Goal: Information Seeking & Learning: Learn about a topic

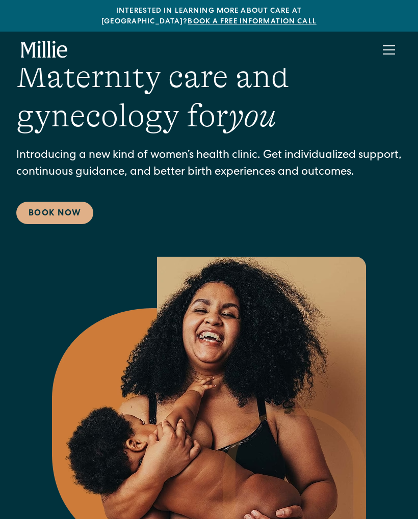
click at [395, 48] on div "menu" at bounding box center [388, 50] width 24 height 24
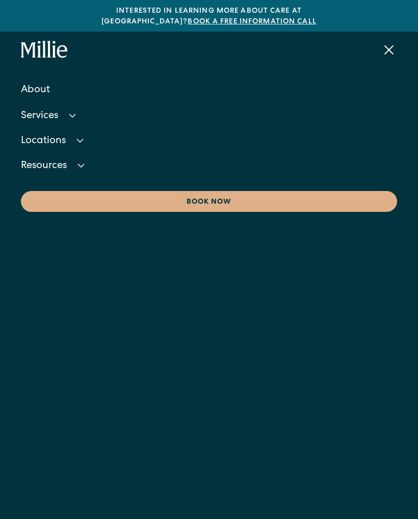
click at [81, 134] on icon at bounding box center [80, 140] width 12 height 12
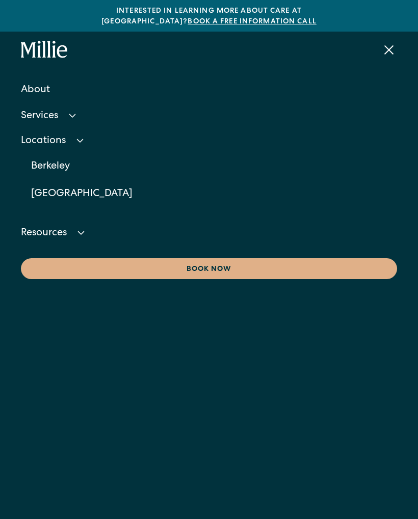
click at [84, 227] on icon at bounding box center [81, 233] width 12 height 12
click at [84, 105] on div "Services" at bounding box center [209, 116] width 376 height 23
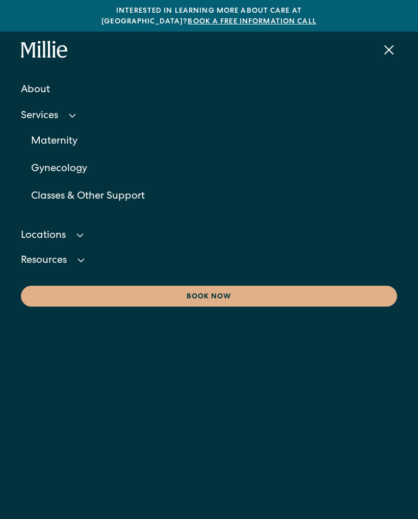
click at [46, 83] on link "About" at bounding box center [209, 90] width 376 height 28
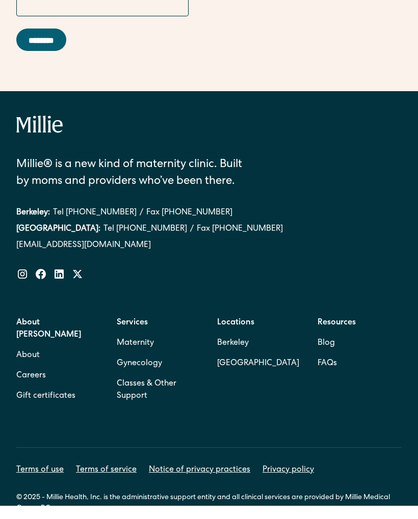
scroll to position [3698, 0]
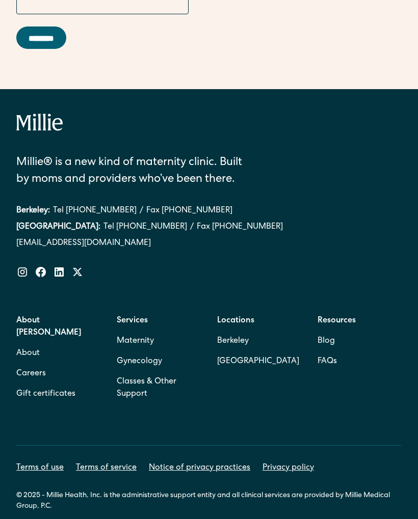
click at [22, 343] on link "About" at bounding box center [27, 353] width 23 height 20
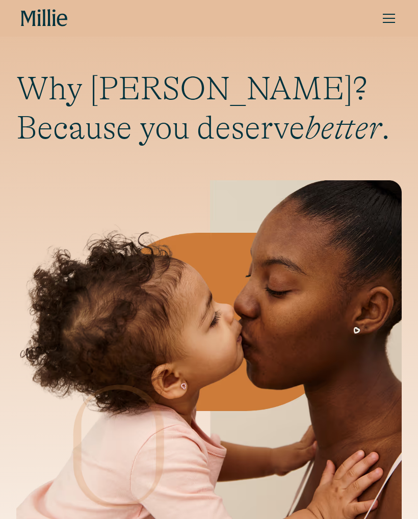
click at [394, 18] on div "menu" at bounding box center [389, 18] width 12 height 1
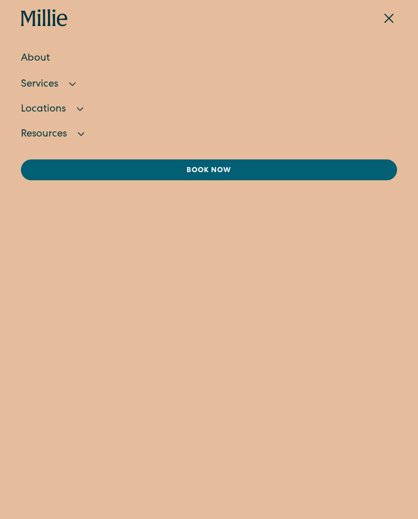
click at [29, 59] on link "About" at bounding box center [209, 59] width 376 height 28
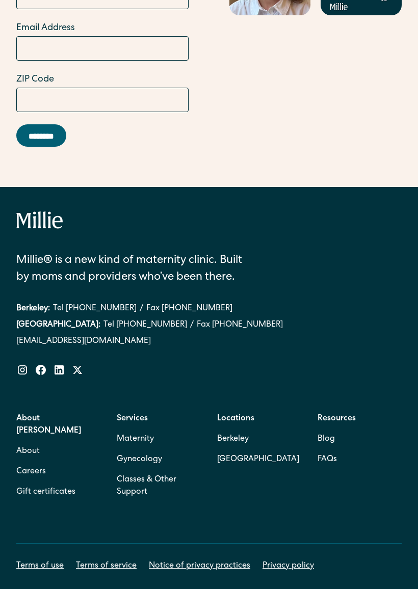
scroll to position [3628, 0]
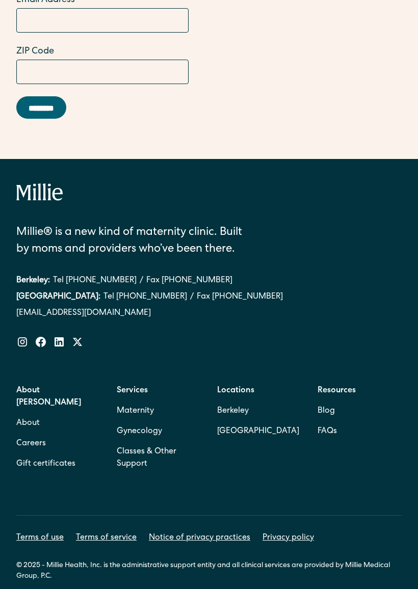
click at [25, 434] on link "Careers" at bounding box center [31, 444] width 30 height 20
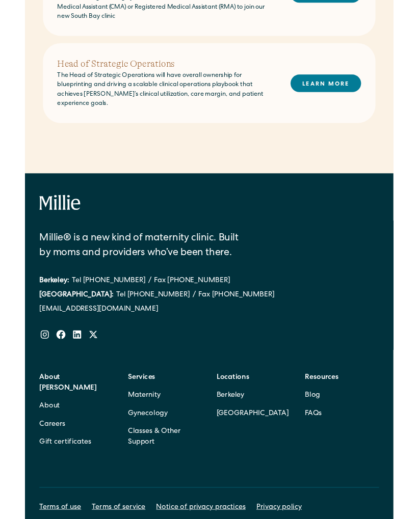
scroll to position [840, 0]
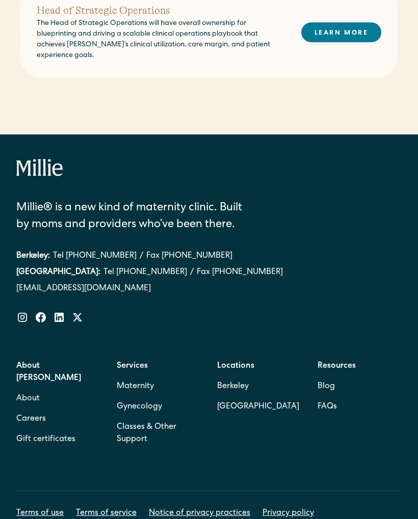
click at [37, 429] on link "Gift certificates" at bounding box center [45, 439] width 59 height 20
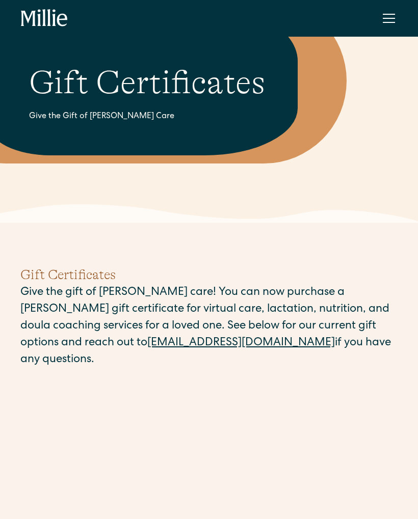
click at [389, 16] on div "menu" at bounding box center [388, 18] width 24 height 24
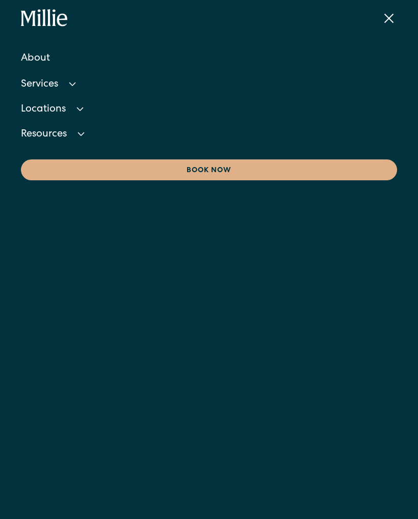
click at [388, 19] on div "menu" at bounding box center [388, 18] width 9 height 9
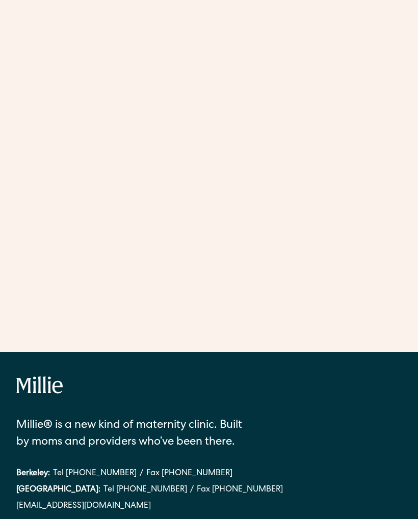
scroll to position [841, 0]
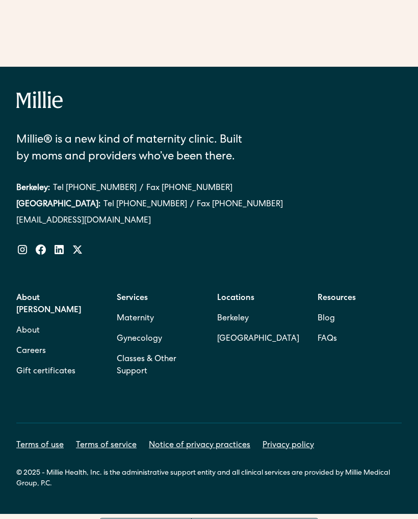
click at [124, 294] on strong "Services" at bounding box center [132, 298] width 31 height 8
click at [123, 294] on strong "Services" at bounding box center [132, 298] width 31 height 8
click at [127, 294] on strong "Services" at bounding box center [132, 298] width 31 height 8
click at [125, 294] on strong "Services" at bounding box center [132, 298] width 31 height 8
click at [124, 294] on strong "Services" at bounding box center [132, 298] width 31 height 8
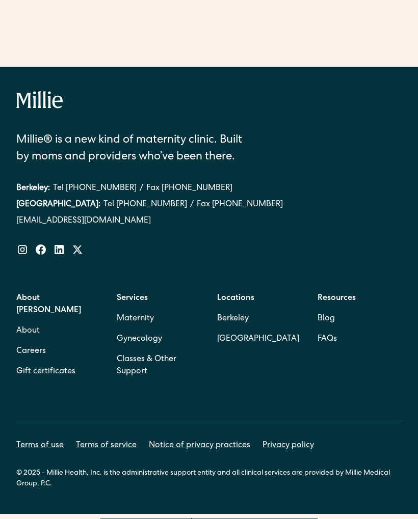
click at [126, 349] on link "Classes & Other Support" at bounding box center [159, 365] width 84 height 33
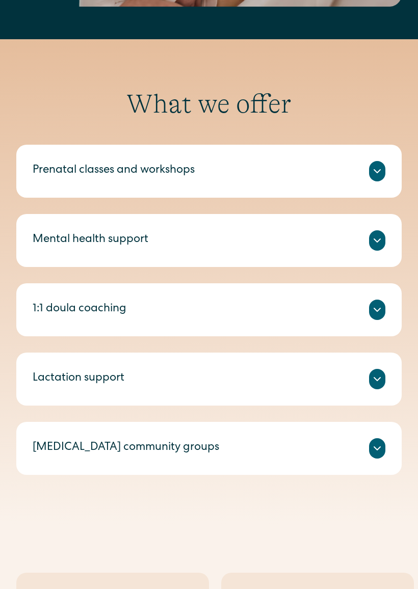
scroll to position [625, 0]
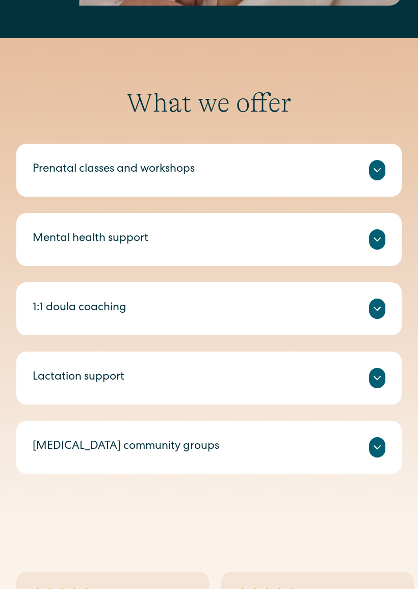
click at [378, 303] on icon at bounding box center [377, 309] width 12 height 12
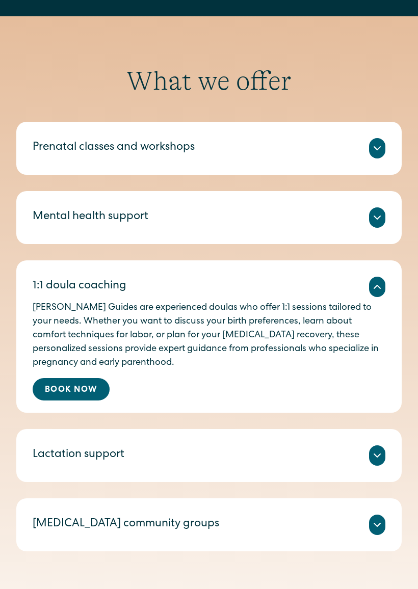
scroll to position [658, 0]
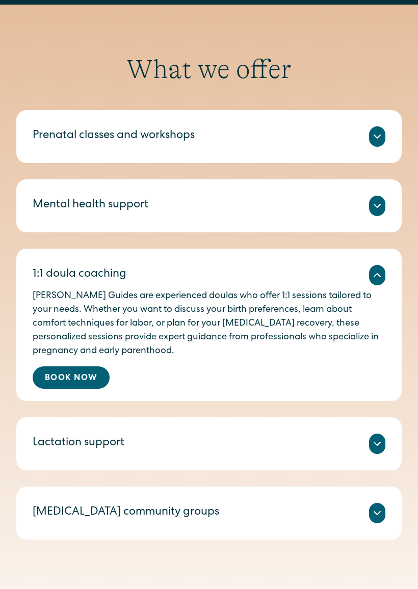
click at [371, 507] on icon at bounding box center [377, 513] width 12 height 12
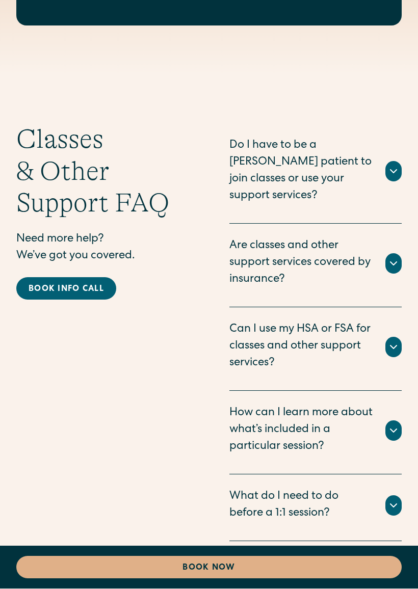
scroll to position [1918, 0]
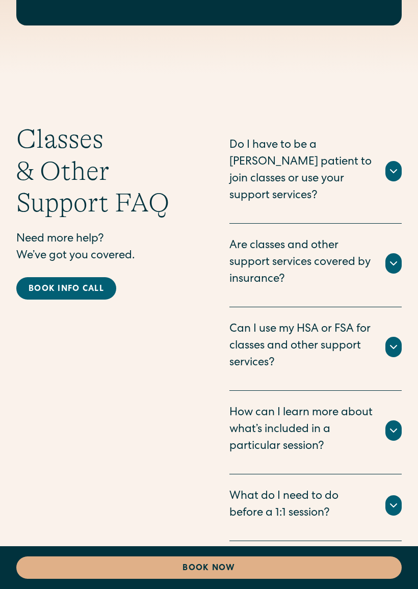
click at [396, 170] on icon at bounding box center [393, 171] width 6 height 3
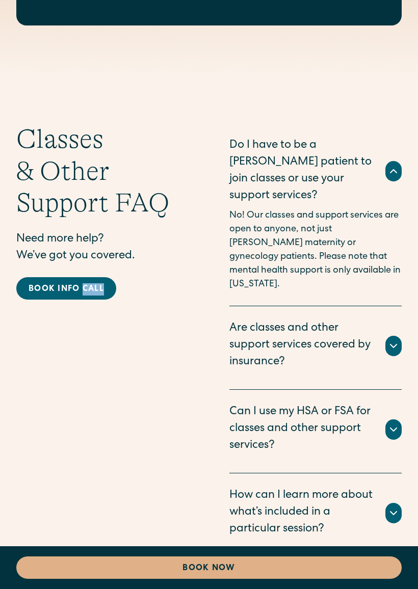
click at [97, 381] on div "Classes & Other Support FAQ Need more help? We’ve got you covered. Book info ca…" at bounding box center [102, 373] width 172 height 500
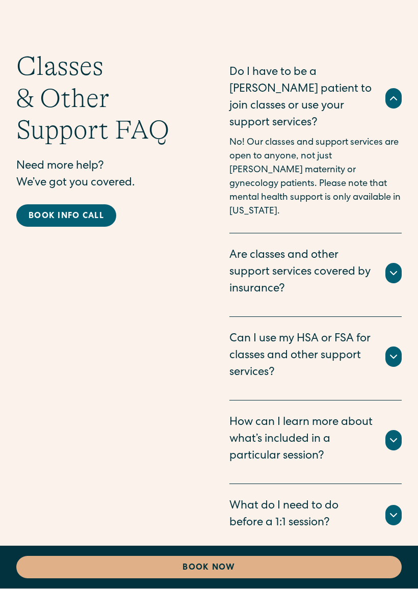
scroll to position [1994, 0]
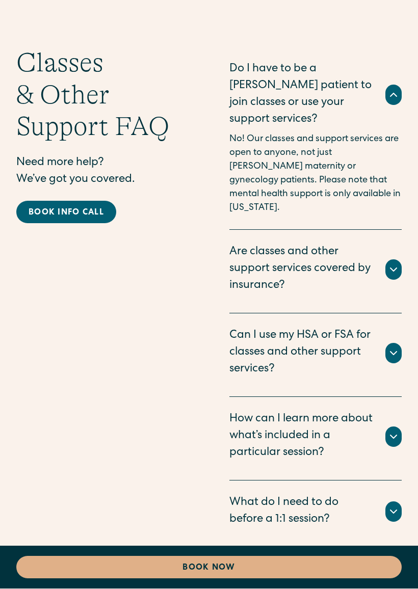
click at [382, 328] on div "Can I use my HSA or FSA for classes and other support services?" at bounding box center [315, 353] width 172 height 50
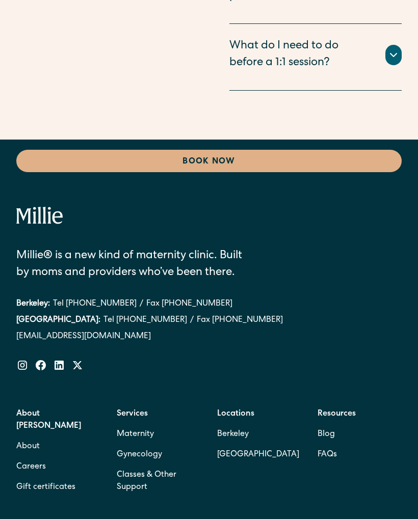
scroll to position [2593, 0]
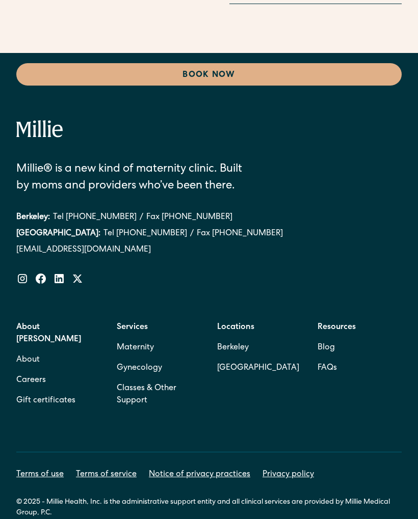
click at [128, 324] on strong "Services" at bounding box center [132, 328] width 31 height 8
click at [234, 358] on link "[GEOGRAPHIC_DATA]" at bounding box center [258, 368] width 82 height 20
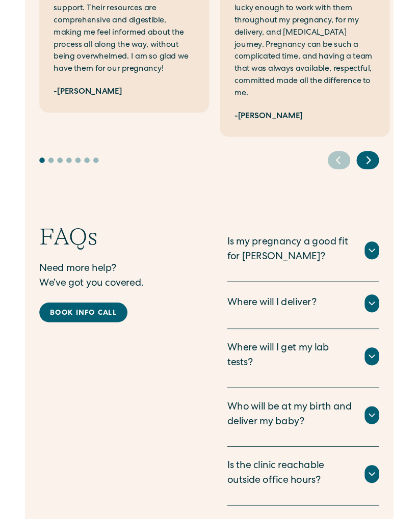
scroll to position [2320, 0]
